Goal: Information Seeking & Learning: Learn about a topic

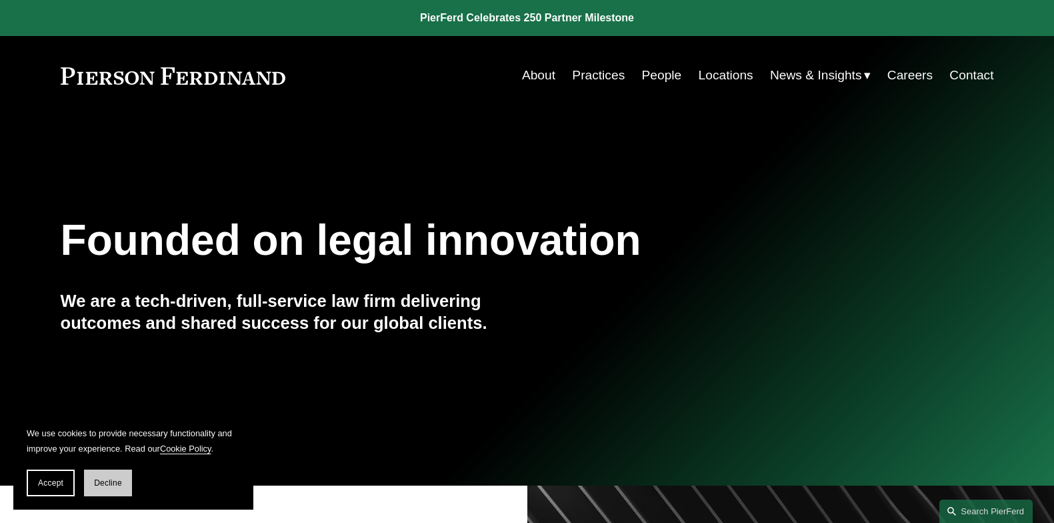
click at [113, 487] on span "Decline" at bounding box center [108, 482] width 28 height 9
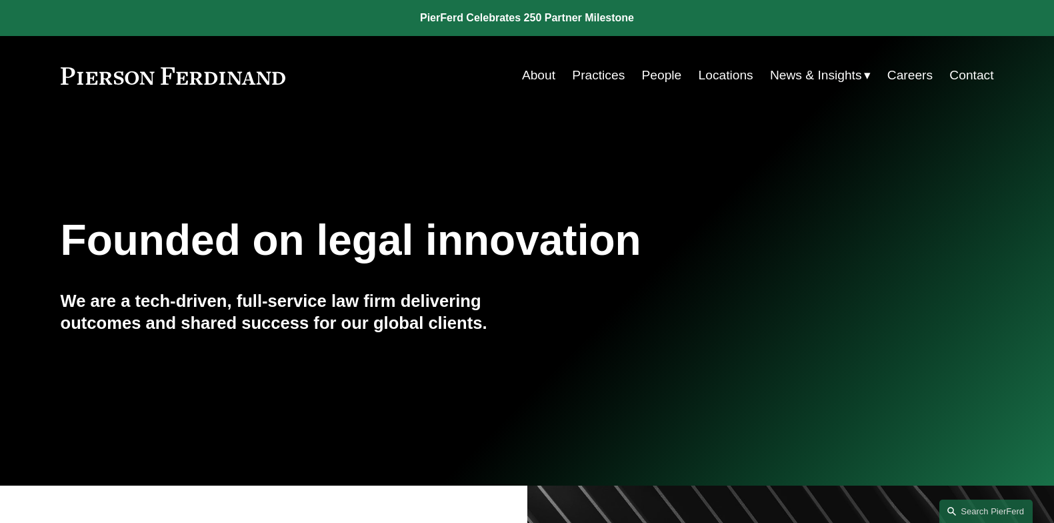
click at [531, 73] on link "About" at bounding box center [538, 75] width 33 height 25
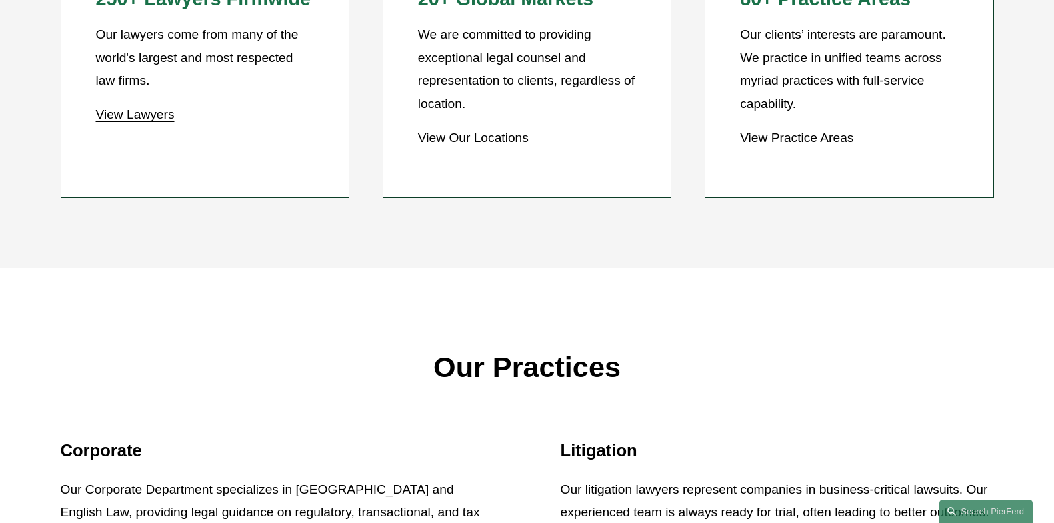
scroll to position [1400, 0]
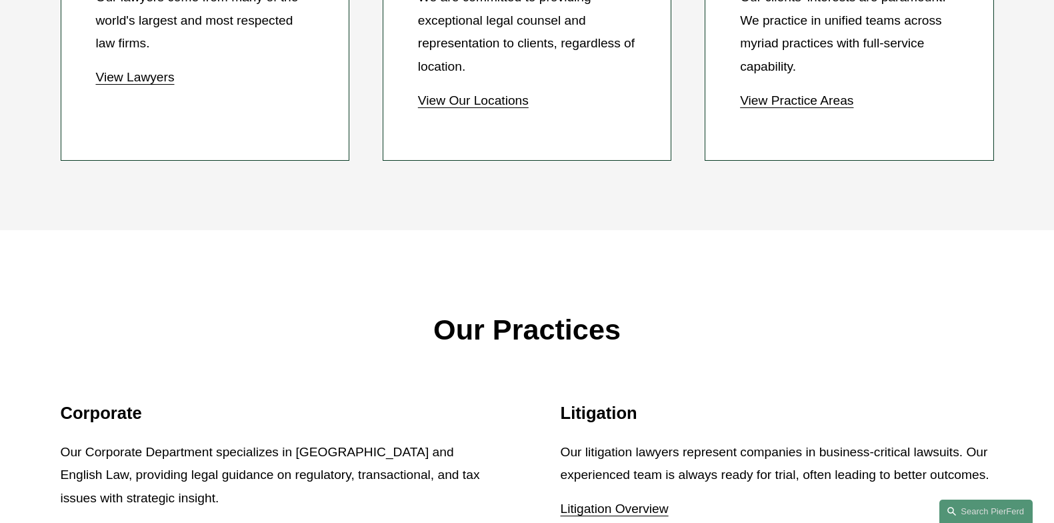
click at [791, 100] on link "View Practice Areas" at bounding box center [796, 100] width 113 height 14
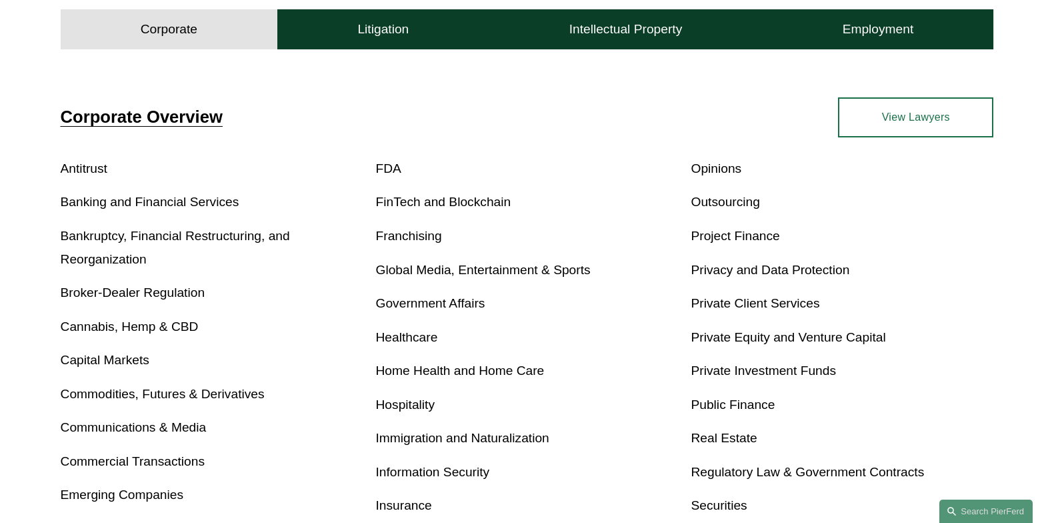
scroll to position [333, 0]
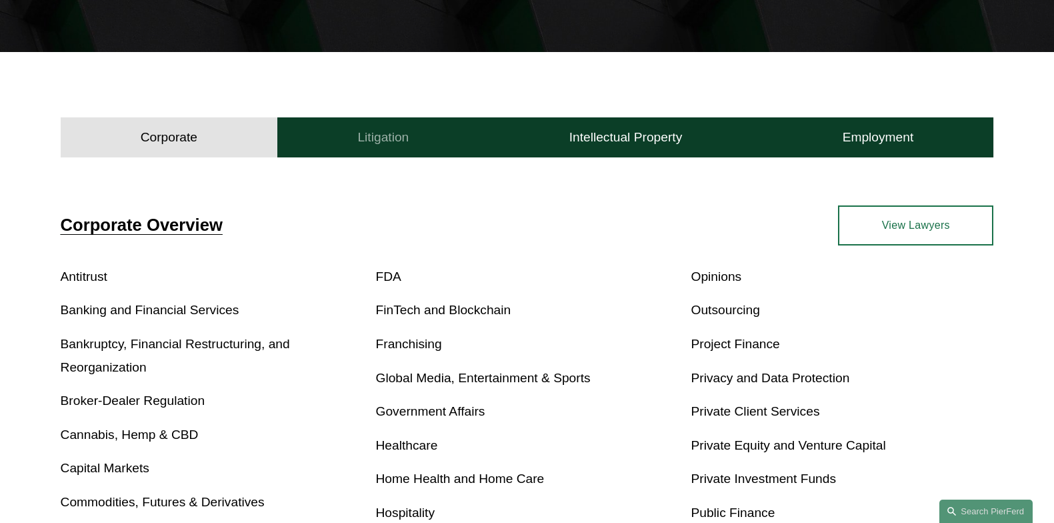
click at [390, 135] on h4 "Litigation" at bounding box center [382, 137] width 51 height 16
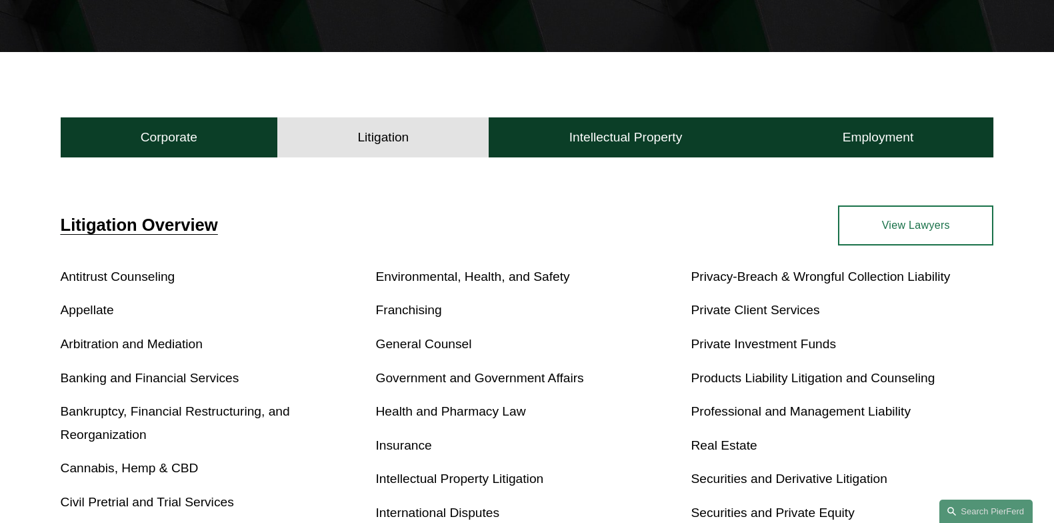
click at [759, 376] on link "Products Liability Litigation and Counseling" at bounding box center [813, 378] width 244 height 14
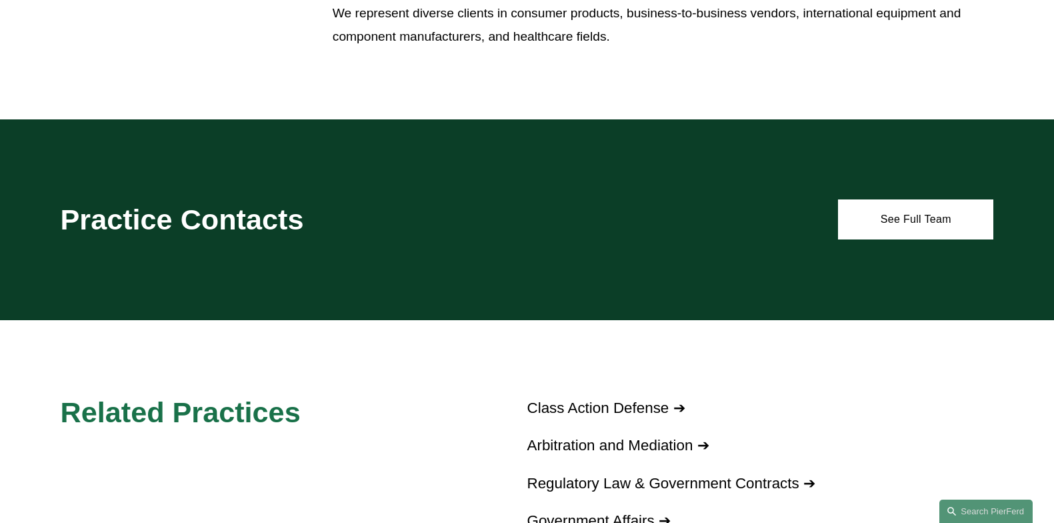
scroll to position [867, 0]
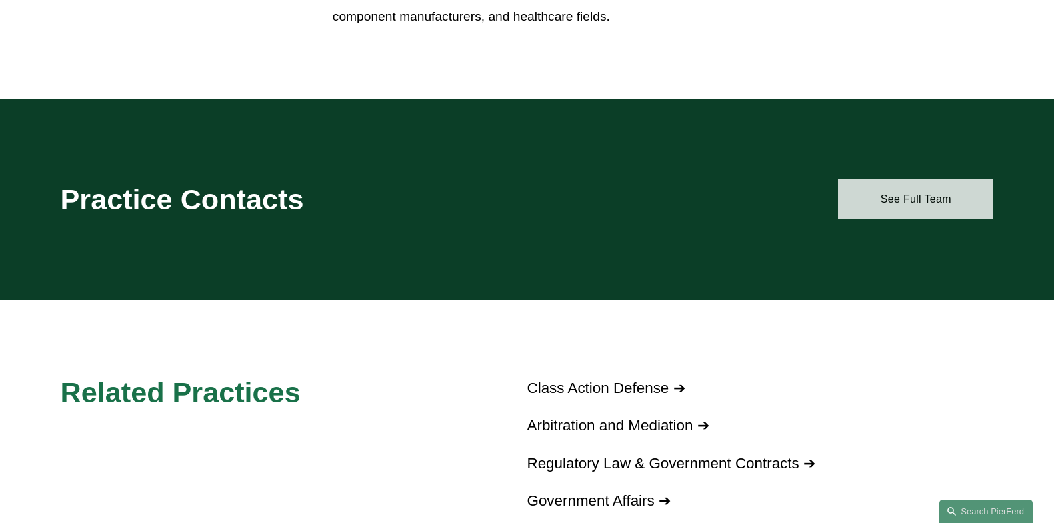
click at [883, 191] on link "See Full Team" at bounding box center [915, 199] width 155 height 40
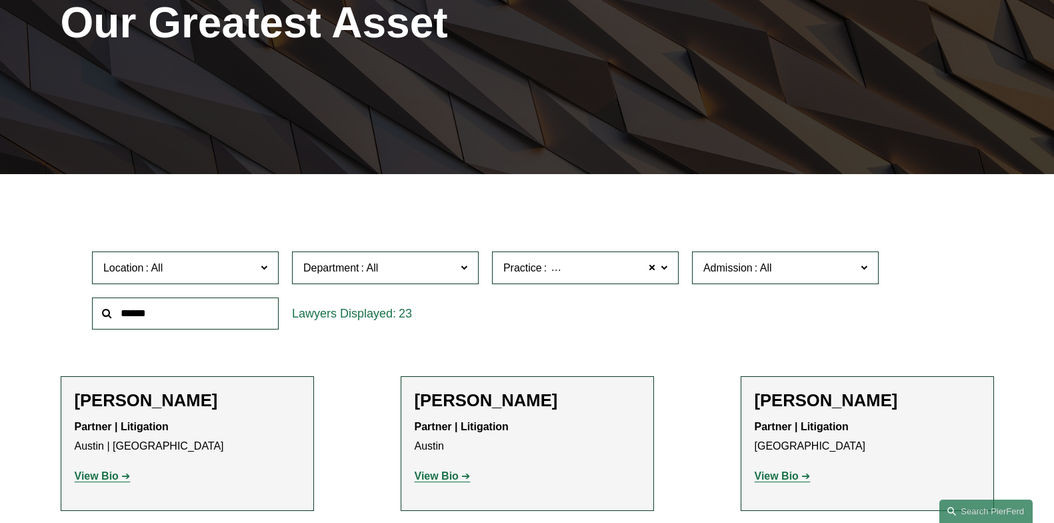
scroll to position [267, 0]
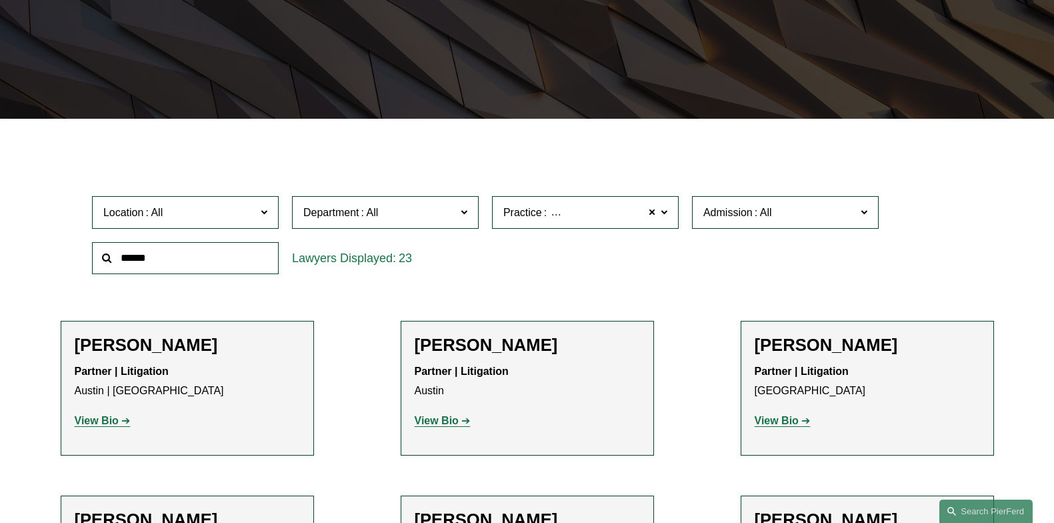
click at [195, 257] on input "text" at bounding box center [185, 258] width 187 height 33
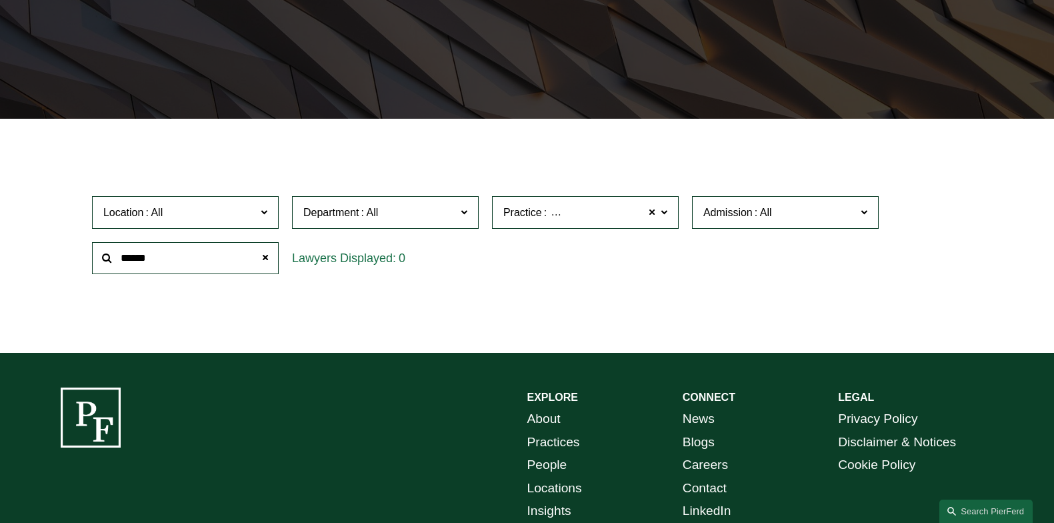
click at [358, 217] on span "Department" at bounding box center [331, 212] width 56 height 11
click at [562, 206] on span "Practice Products Liability Litigation and Counseling" at bounding box center [579, 212] width 153 height 18
click at [797, 287] on ul "Filter Location All Atlanta Austin Boston Charlotte Chicago Cincinnati Clevelan…" at bounding box center [527, 234] width 997 height 171
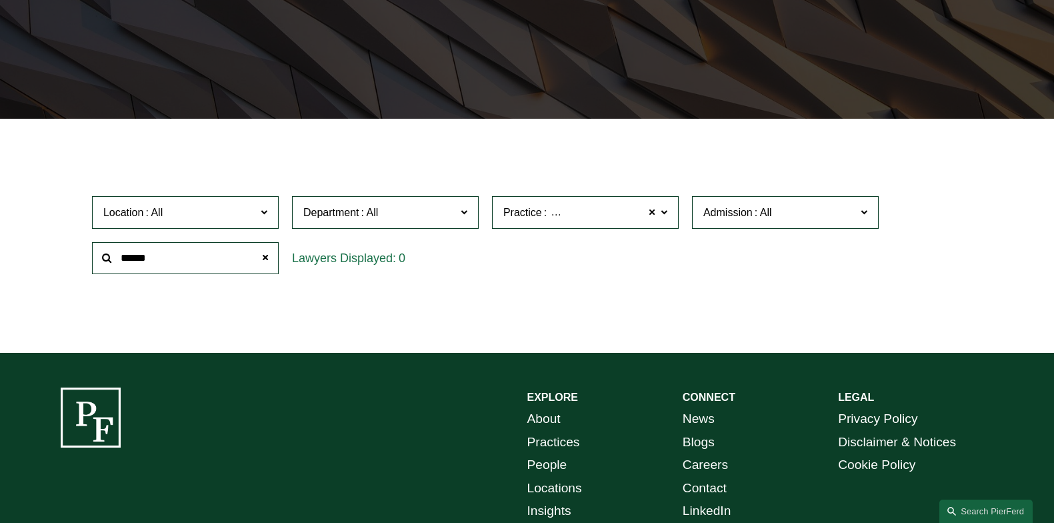
click at [758, 295] on ul "Filter Location All Atlanta Austin Boston Charlotte Chicago Cincinnati Clevelan…" at bounding box center [527, 234] width 997 height 171
click at [784, 297] on ul "Filter Location All Atlanta Austin Boston Charlotte Chicago Cincinnati Clevelan…" at bounding box center [527, 234] width 997 height 171
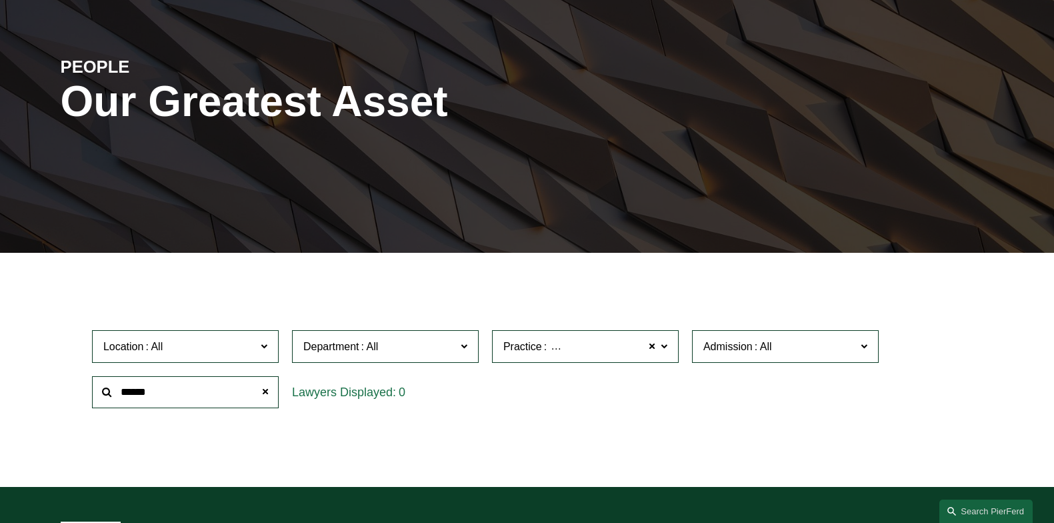
scroll to position [122, 0]
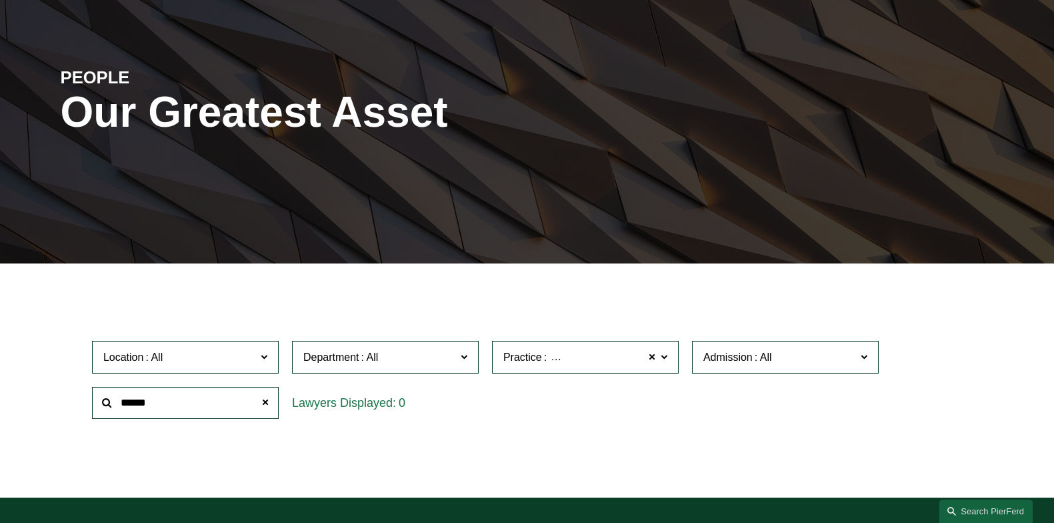
click at [168, 401] on input "******" at bounding box center [185, 403] width 187 height 33
drag, startPoint x: 209, startPoint y: 405, endPoint x: 63, endPoint y: 407, distance: 146.0
click at [63, 407] on div "Location All Atlanta Austin Boston Charlotte Chicago Cincinnati Cleveland Colum…" at bounding box center [527, 379] width 933 height 91
type input "********"
click at [385, 441] on ul "Filter Location All Atlanta Austin Boston Charlotte Chicago Cincinnati Clevelan…" at bounding box center [527, 379] width 997 height 171
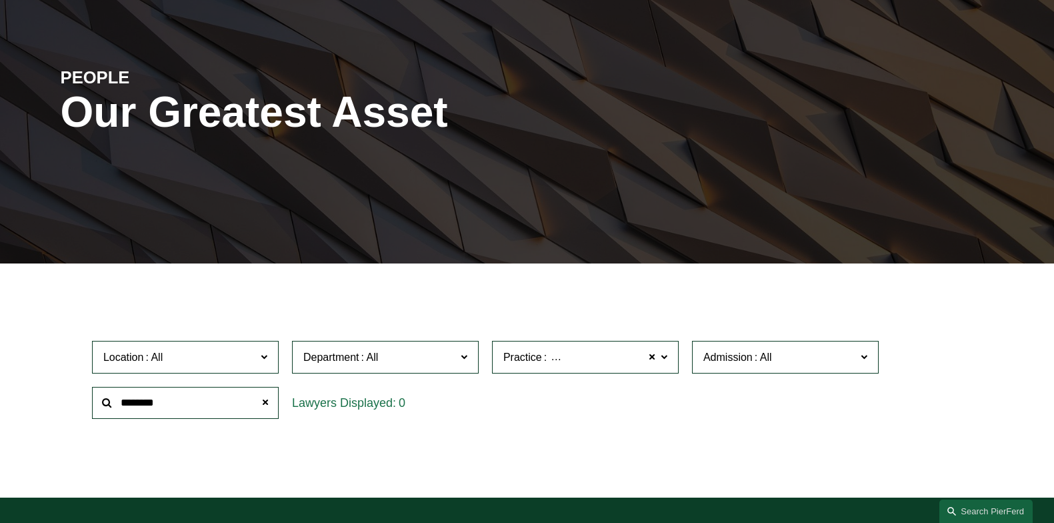
click at [221, 358] on span "Location" at bounding box center [179, 357] width 153 height 18
click at [0, 0] on link "New York" at bounding box center [0, 0] width 0 height 0
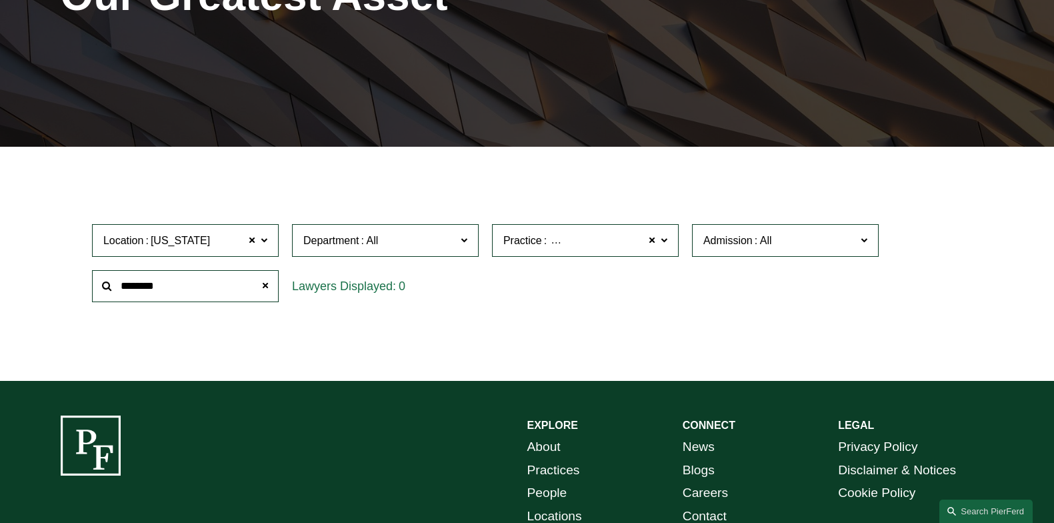
scroll to position [250, 0]
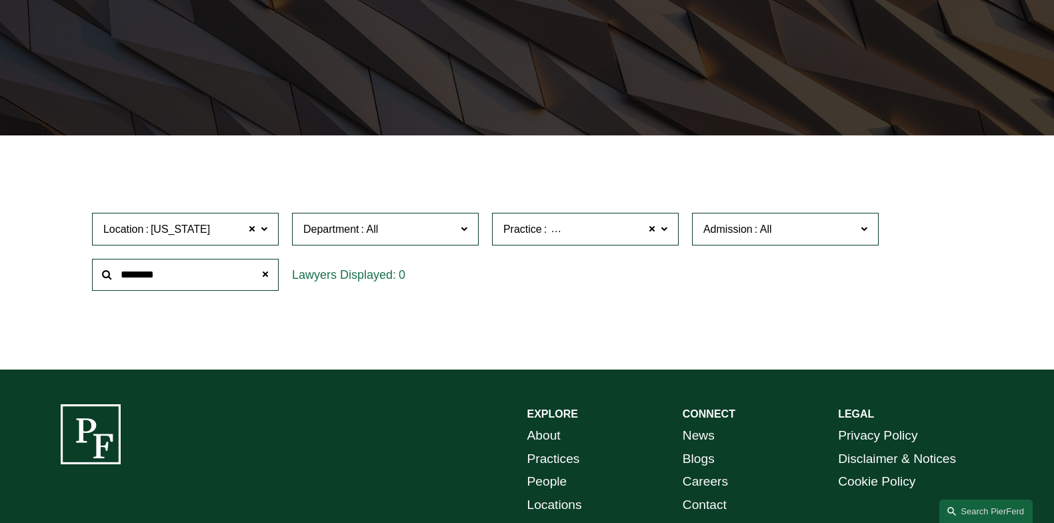
click at [360, 270] on div "0" at bounding box center [385, 275] width 187 height 33
click at [271, 278] on span at bounding box center [265, 274] width 27 height 27
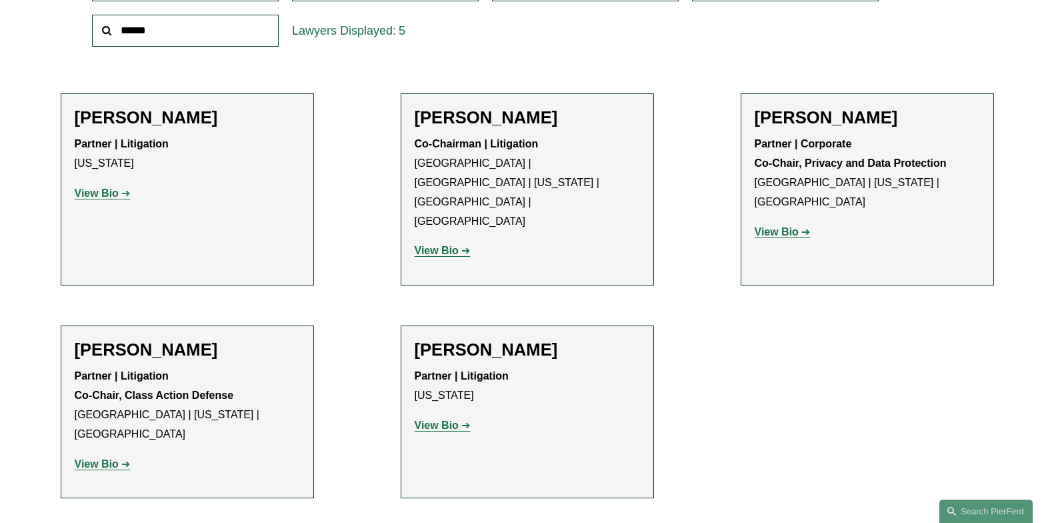
scroll to position [183, 0]
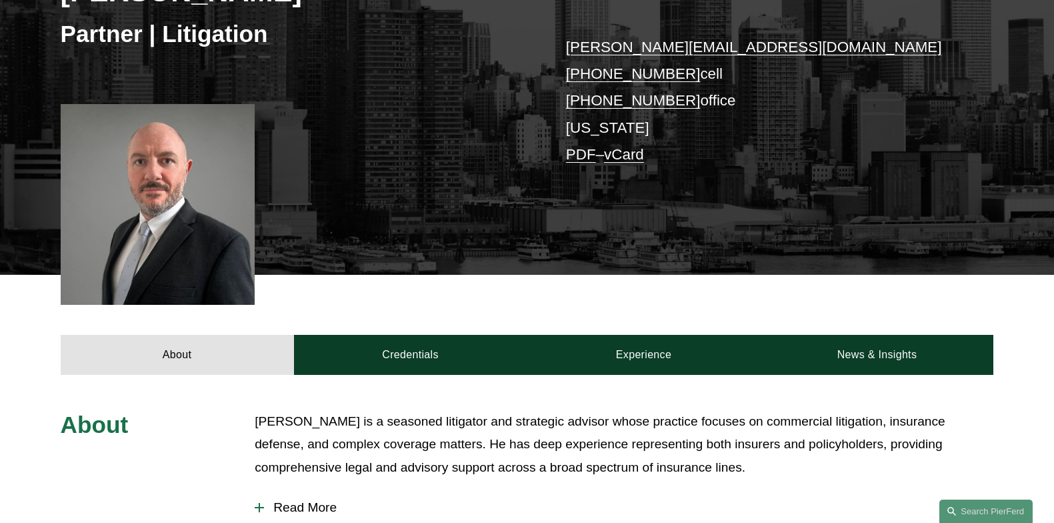
scroll to position [333, 0]
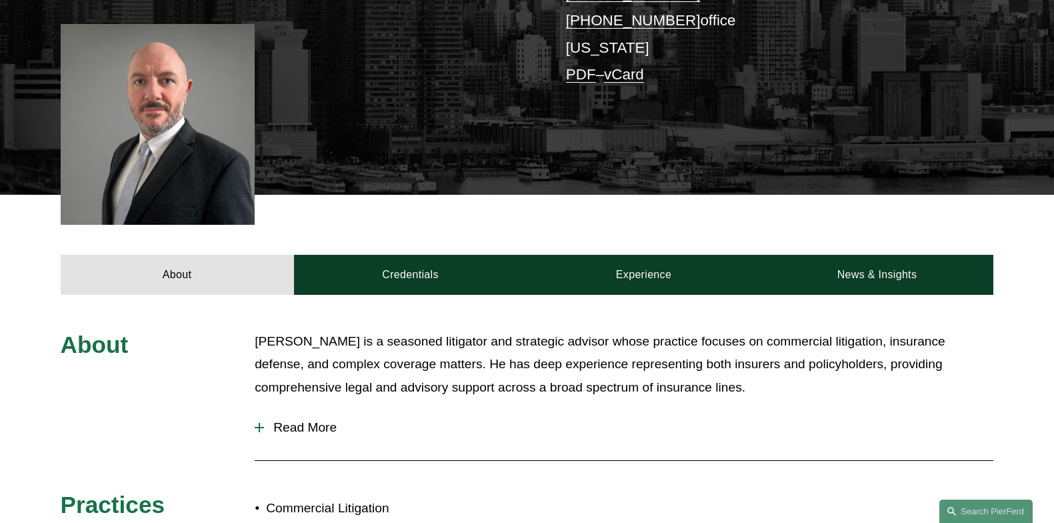
click at [321, 427] on span "Read More" at bounding box center [628, 427] width 729 height 15
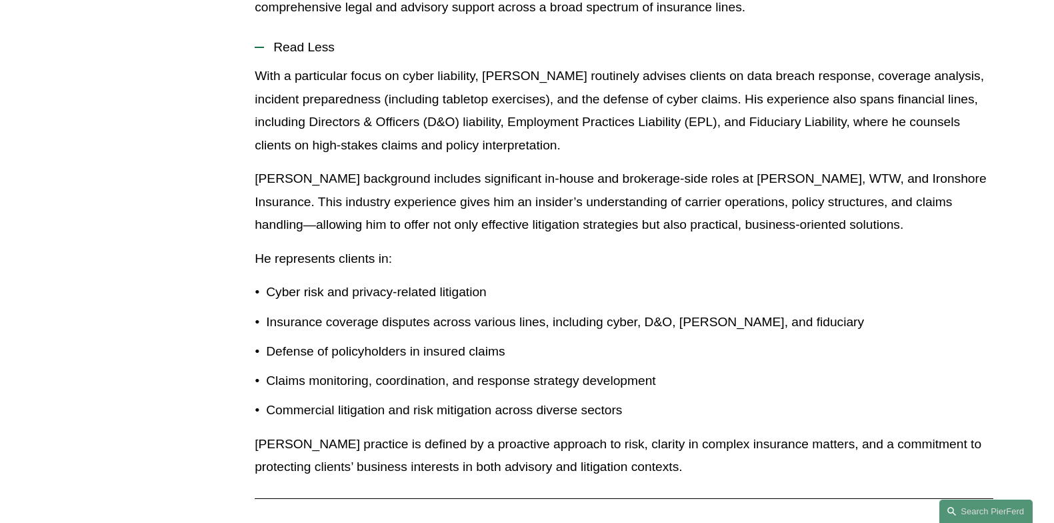
scroll to position [533, 0]
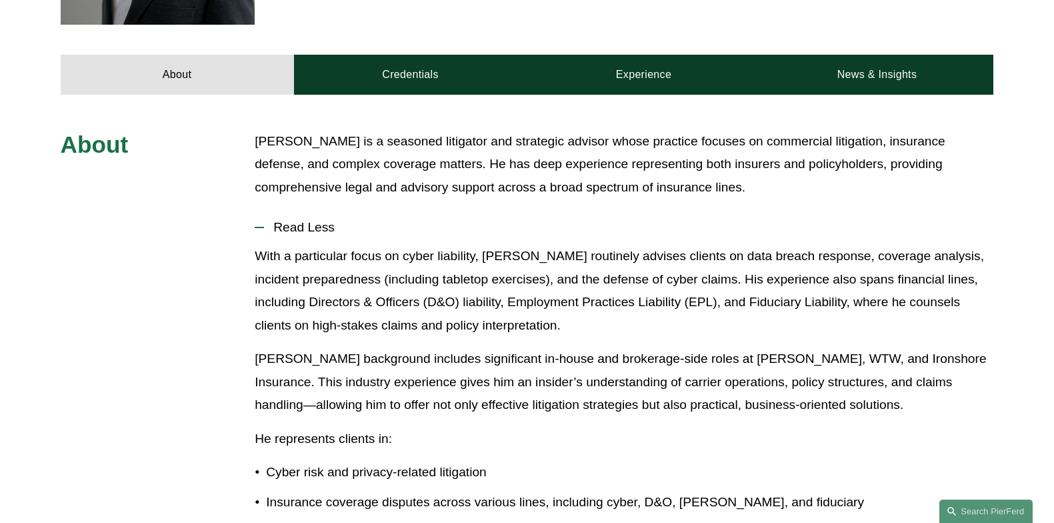
click at [133, 213] on div "About Howard Panensky is a seasoned litigator and strategic advisor whose pract…" at bounding box center [527, 529] width 1054 height 799
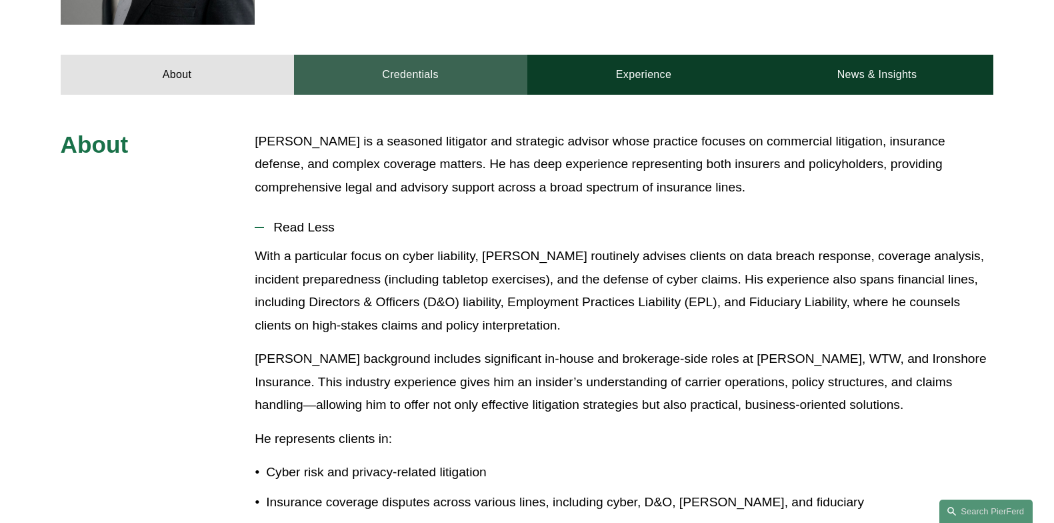
click at [381, 69] on link "Credentials" at bounding box center [410, 75] width 233 height 40
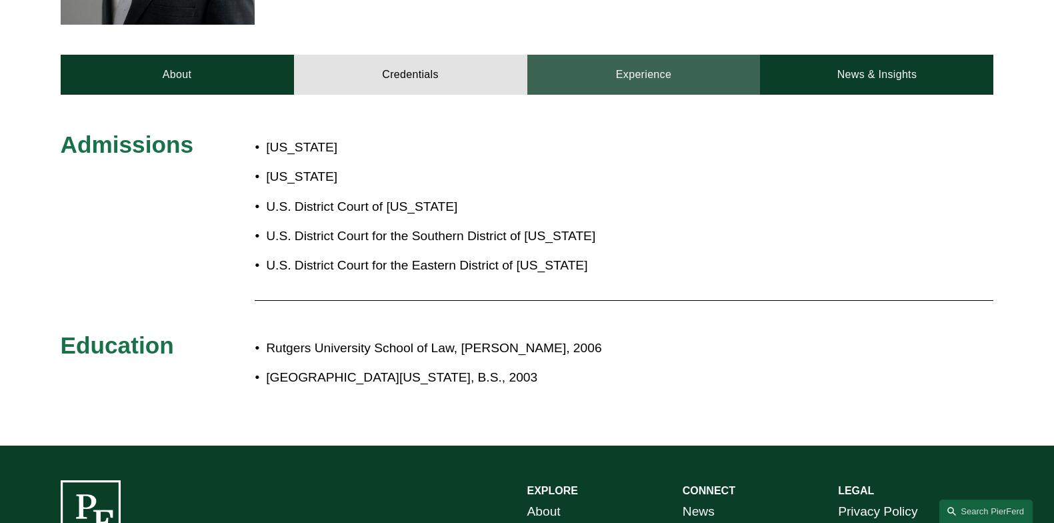
click at [620, 82] on link "Experience" at bounding box center [643, 75] width 233 height 40
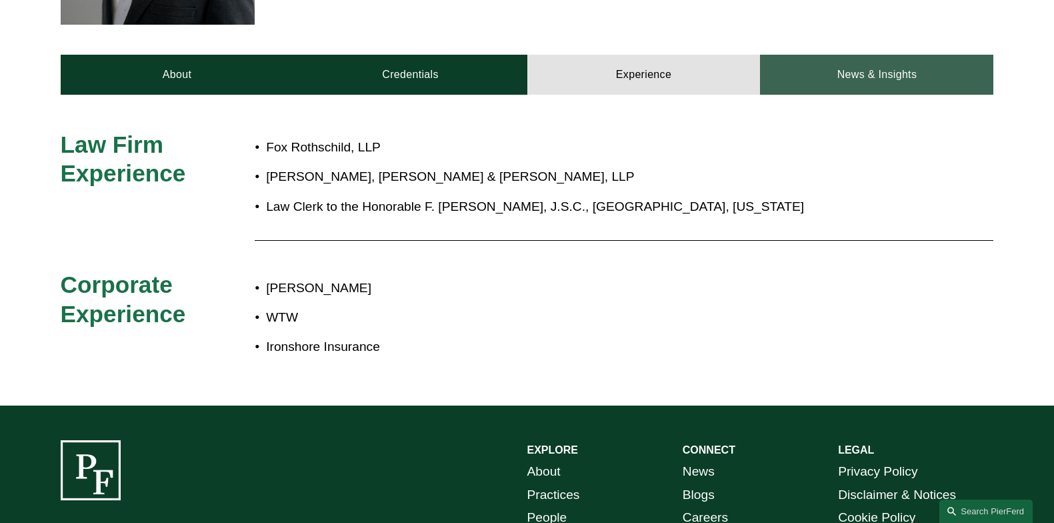
click at [835, 84] on link "News & Insights" at bounding box center [876, 75] width 233 height 40
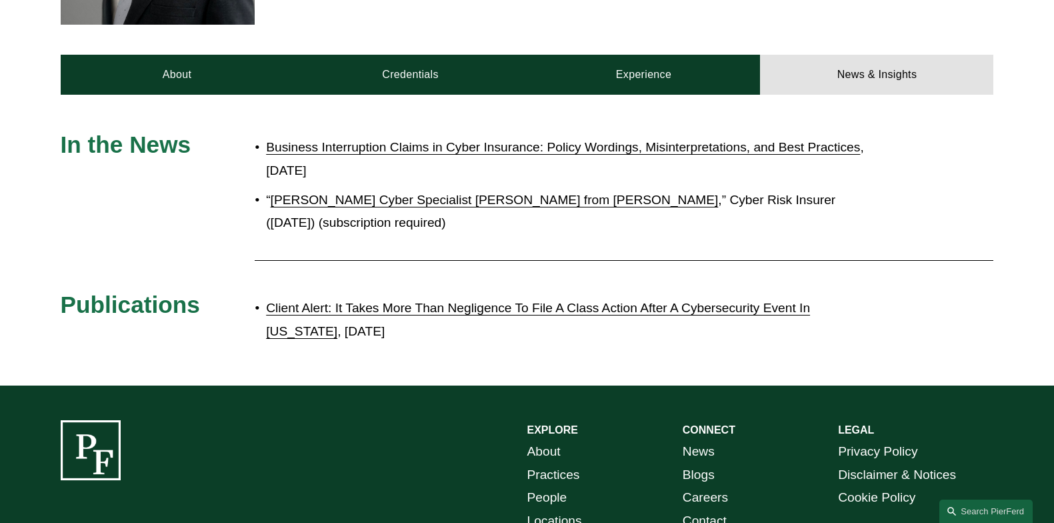
click at [459, 201] on link "Pierson Ferdinand Hires Cyber Specialist Panensky from Marsh" at bounding box center [495, 200] width 448 height 14
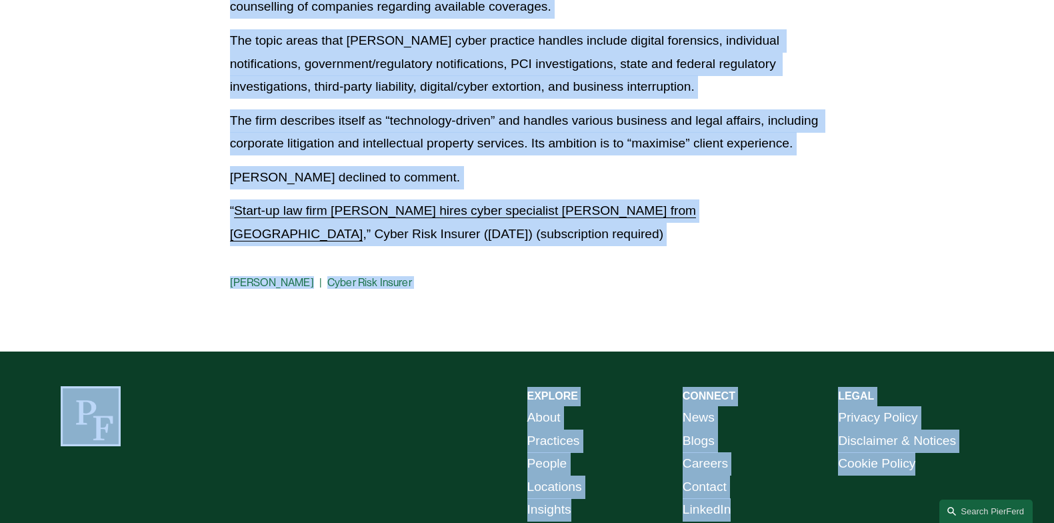
scroll to position [1255, 0]
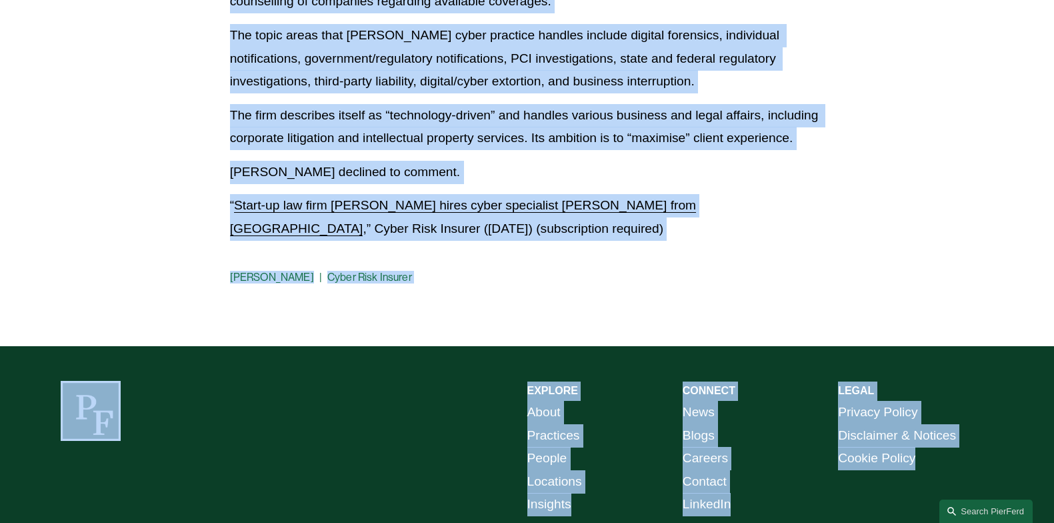
drag, startPoint x: 231, startPoint y: 265, endPoint x: 586, endPoint y: 117, distance: 384.7
copy div "Loremip Dolorsita Conse Adipi Elitseddoe Temporin utla Etdol Magn Ali 36 Enimad…"
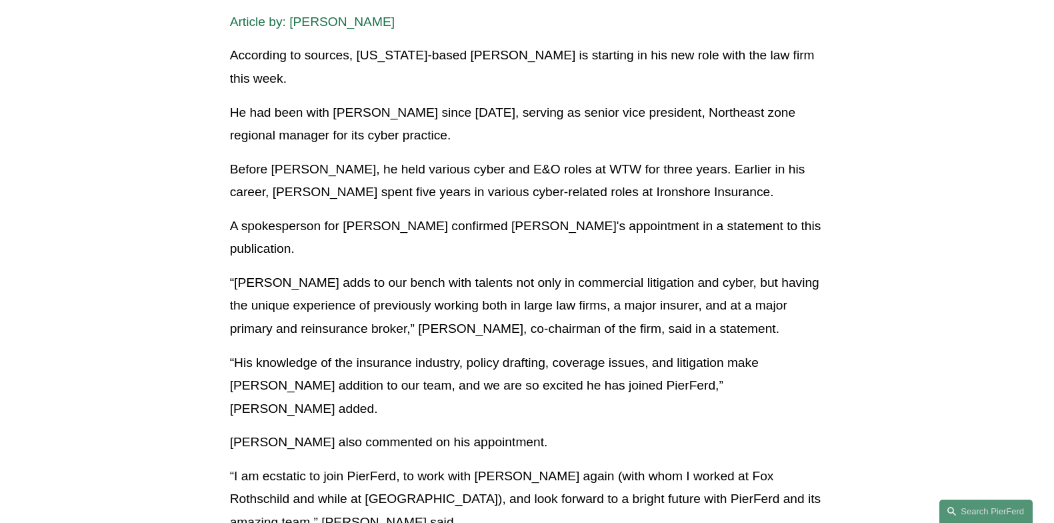
scroll to position [321, 0]
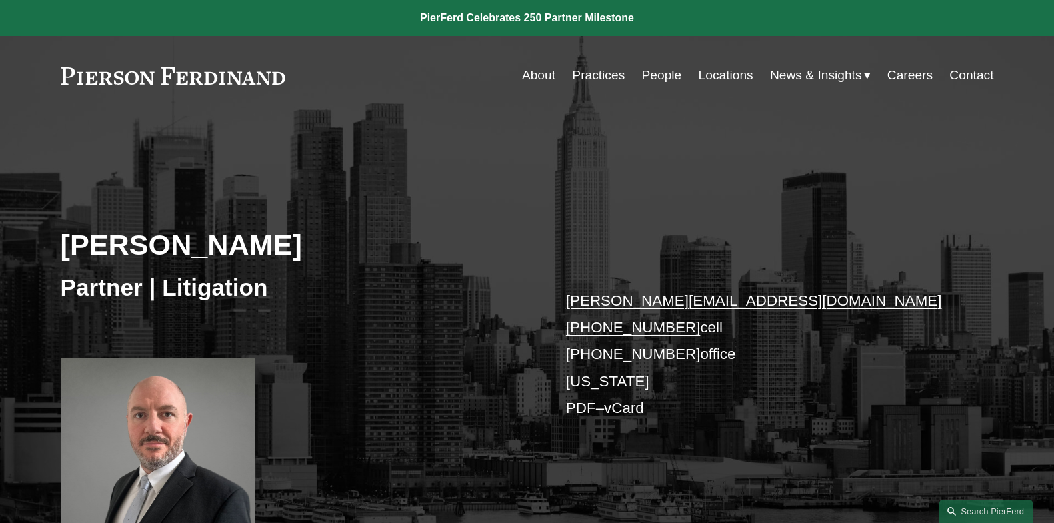
click at [581, 75] on link "Practices" at bounding box center [598, 75] width 53 height 25
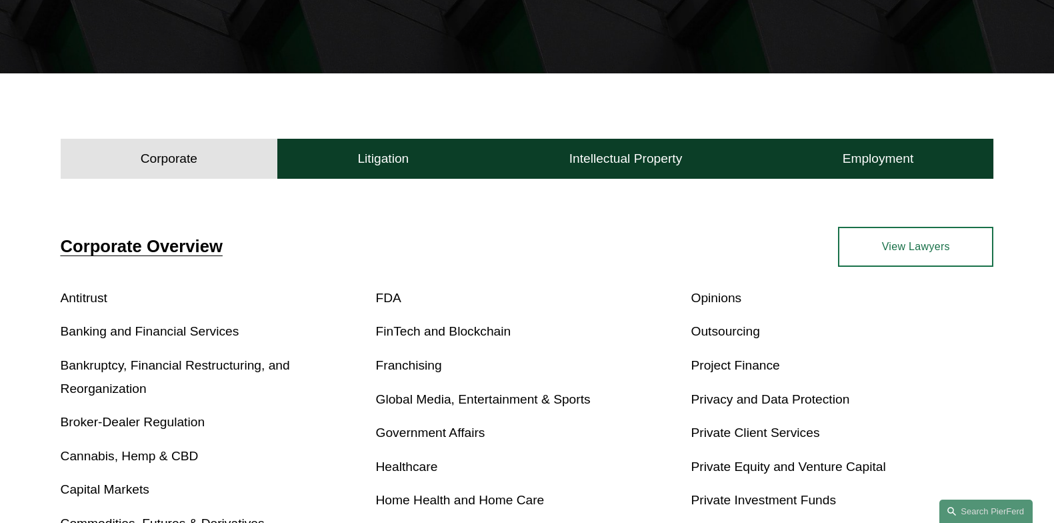
scroll to position [333, 0]
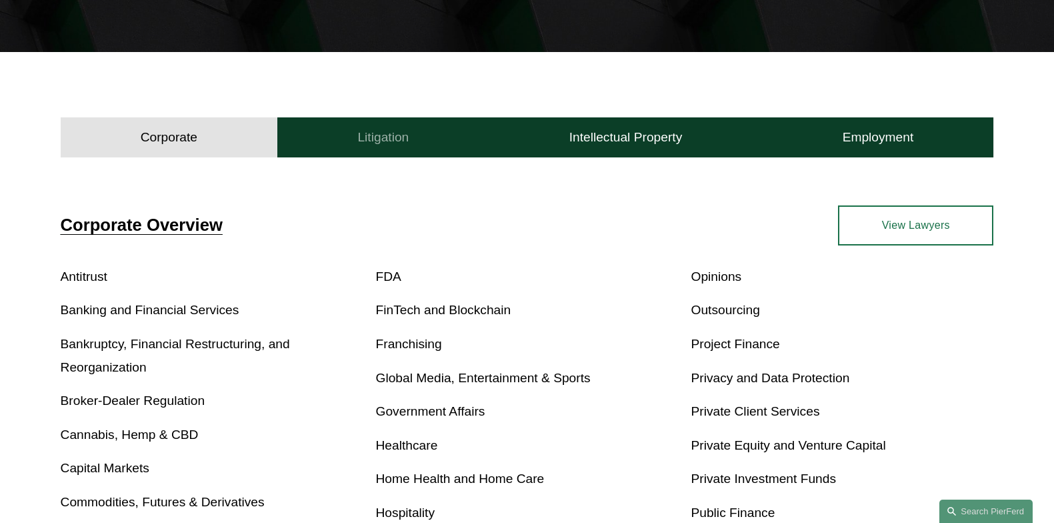
click at [383, 133] on h4 "Litigation" at bounding box center [382, 137] width 51 height 16
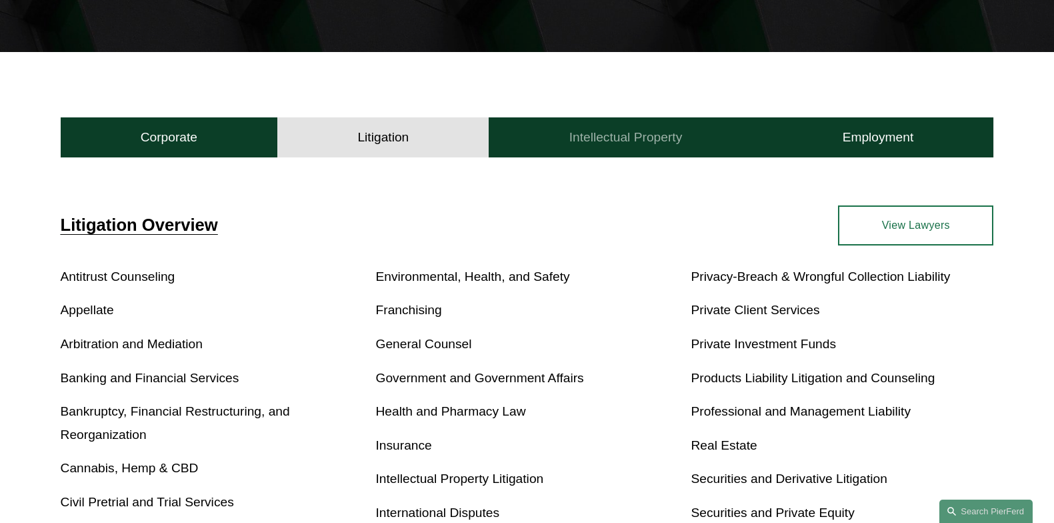
click at [634, 131] on h4 "Intellectual Property" at bounding box center [625, 137] width 113 height 16
